Goal: Check status: Check status

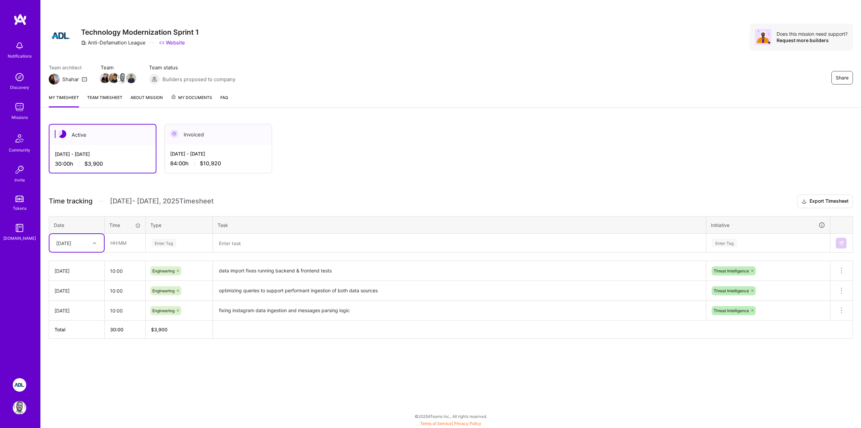
click at [318, 94] on div "My timesheet Team timesheet About Mission My Documents FAQ" at bounding box center [451, 97] width 820 height 19
click at [578, 158] on div "Active [DATE] - [DATE] 30:00 h $3,900 Invoiced [DATE] - [DATE] 84:00 h $10,920" at bounding box center [415, 148] width 732 height 49
click at [399, 165] on div "Active [DATE] - [DATE] 30:00 h $3,900 Invoiced [DATE] - [DATE] 84:00 h $10,920" at bounding box center [415, 148] width 732 height 49
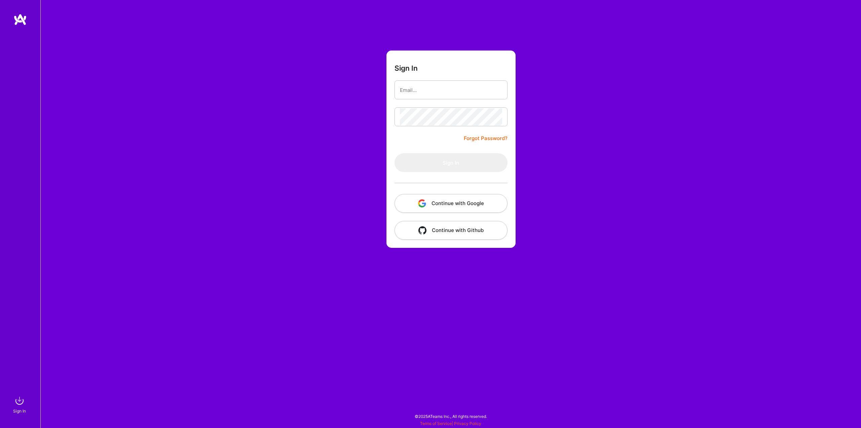
click at [460, 201] on button "Continue with Google" at bounding box center [451, 203] width 113 height 19
